Goal: Transaction & Acquisition: Purchase product/service

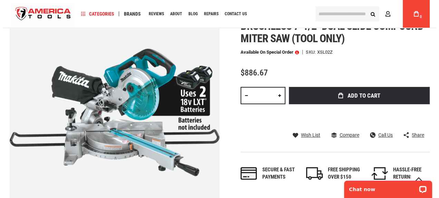
scroll to position [104, 0]
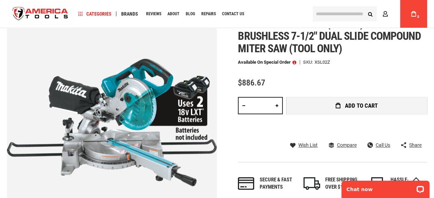
click at [341, 102] on button "Add to Cart" at bounding box center [356, 105] width 141 height 17
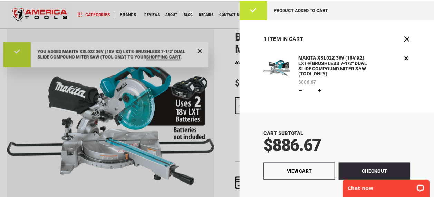
scroll to position [75, 0]
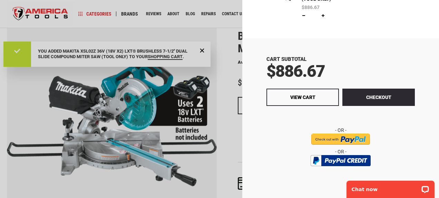
click at [202, 50] on div at bounding box center [219, 99] width 439 height 198
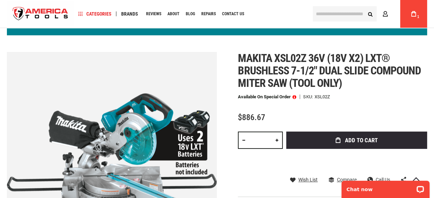
scroll to position [0, 0]
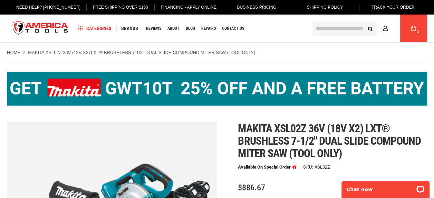
click at [170, 87] on img at bounding box center [217, 88] width 420 height 34
click at [165, 90] on img at bounding box center [217, 88] width 420 height 34
